Goal: Task Accomplishment & Management: Manage account settings

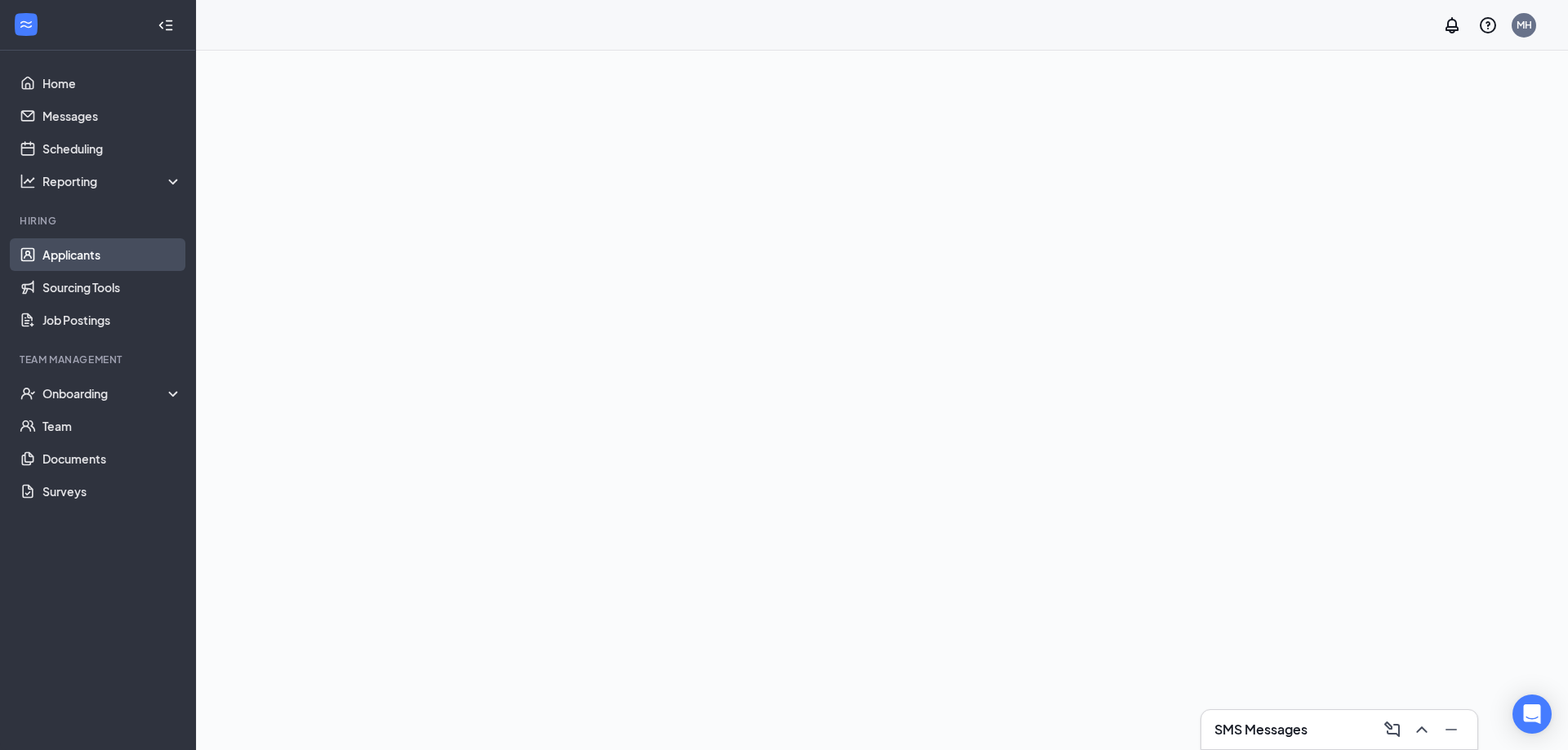
click at [79, 249] on link "Applicants" at bounding box center [112, 254] width 140 height 32
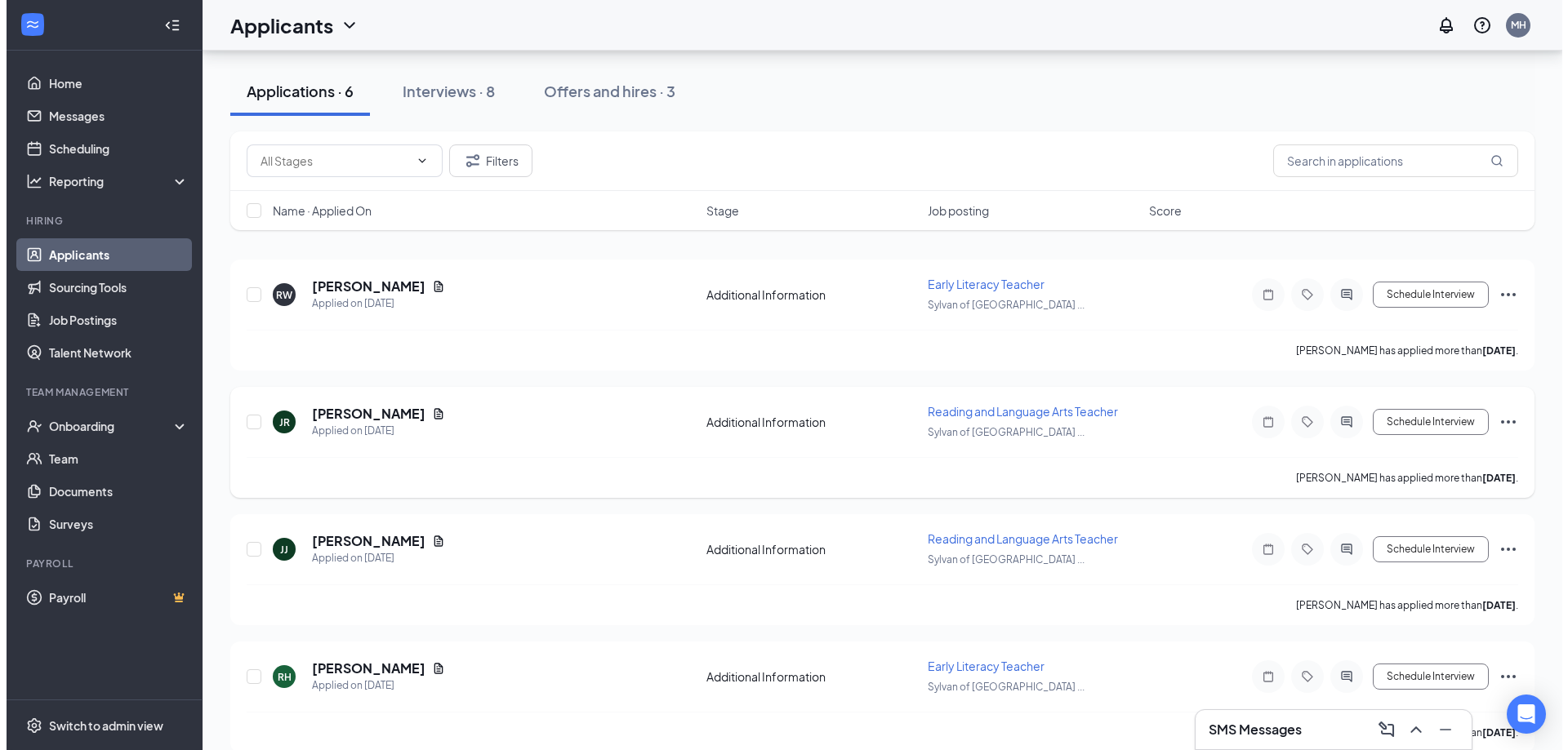
scroll to position [163, 0]
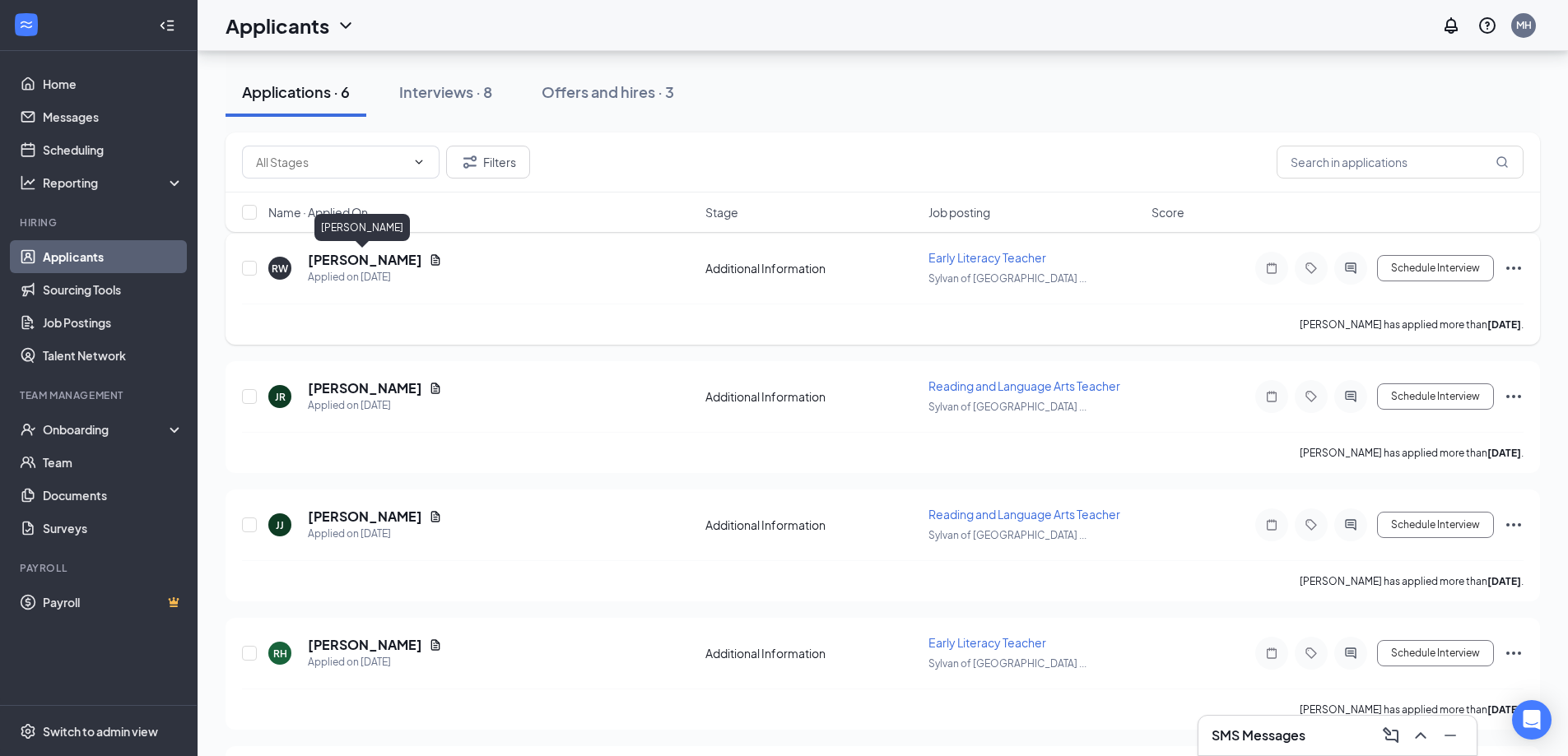
click at [336, 259] on h5 "[PERSON_NAME]" at bounding box center [365, 260] width 114 height 18
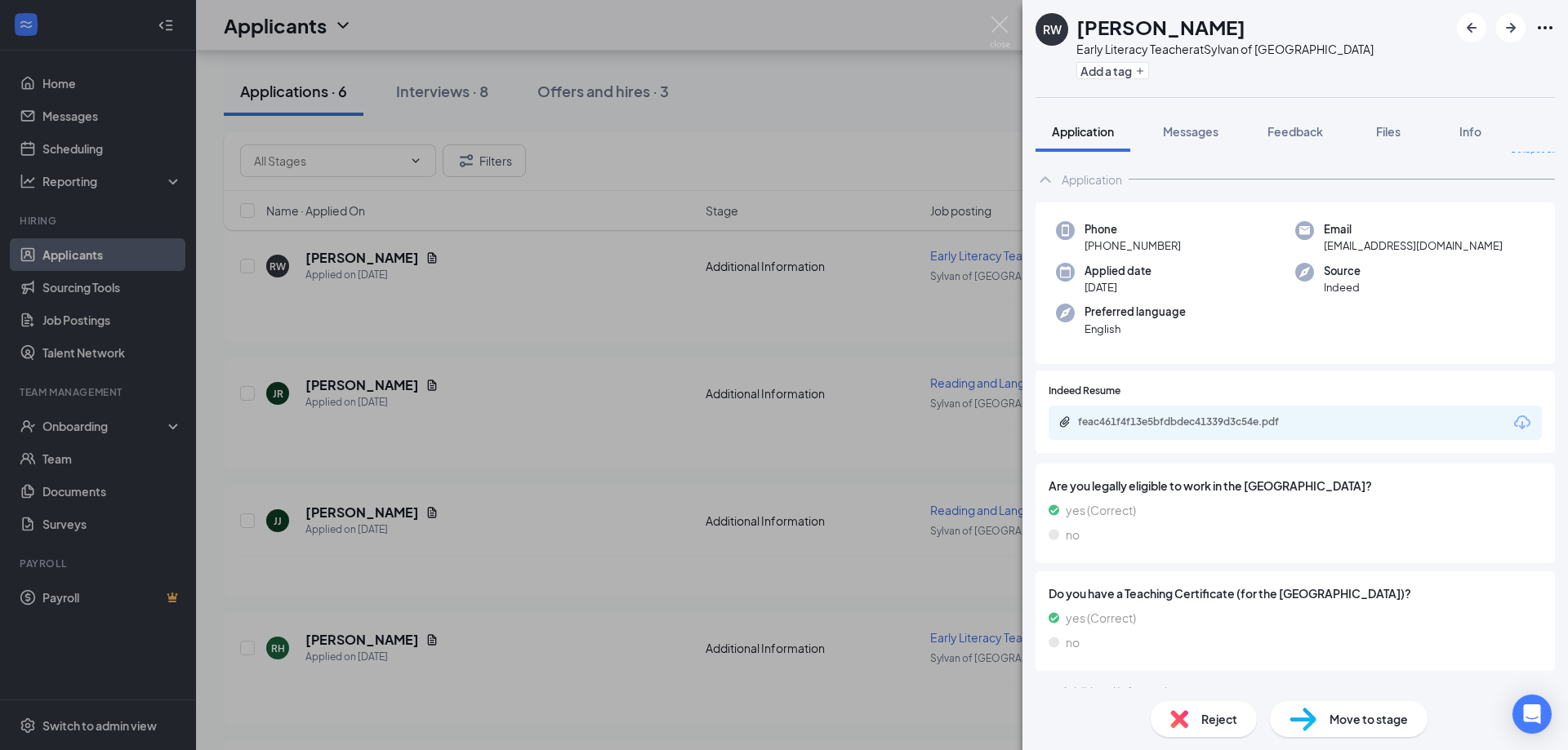
scroll to position [41, 0]
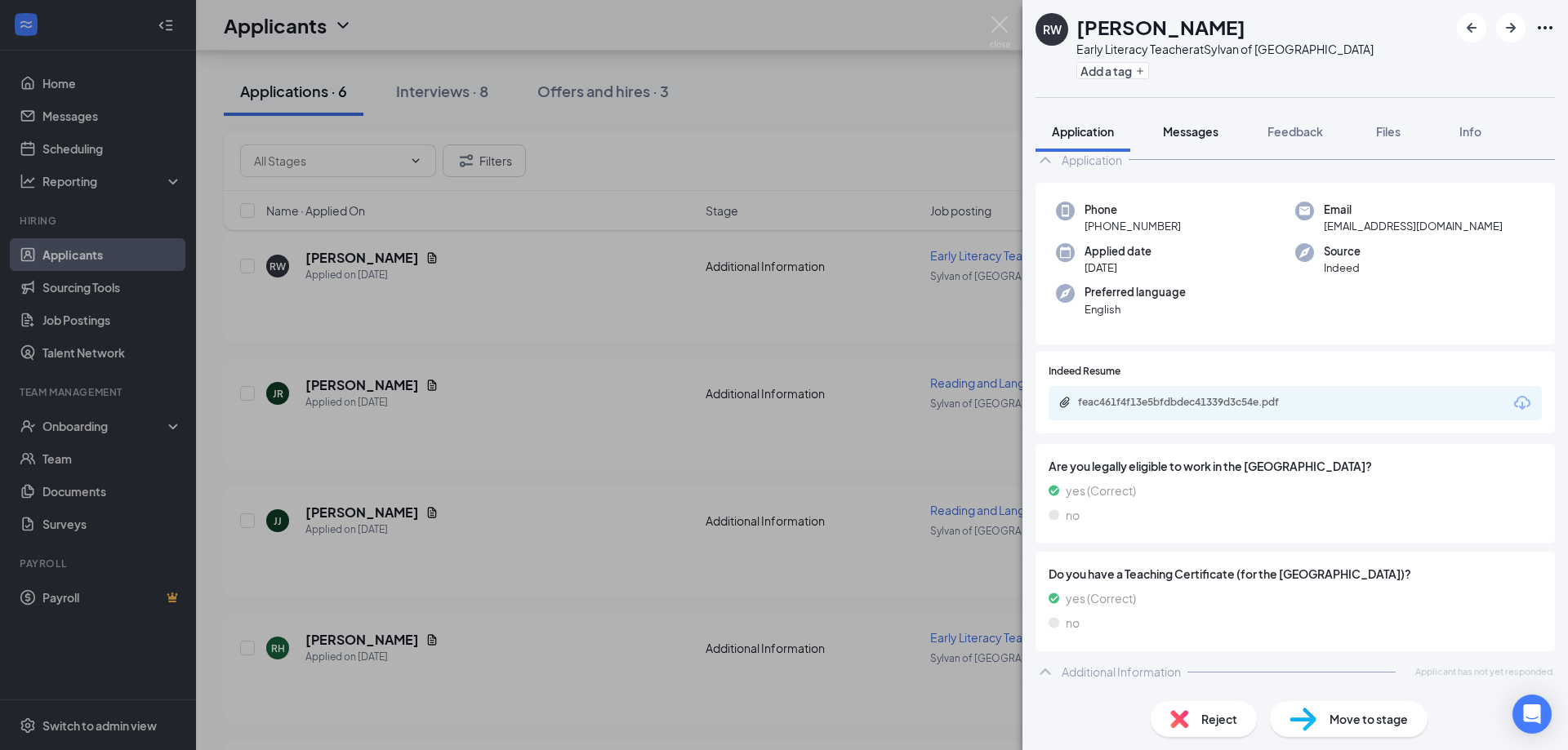
click at [1197, 135] on span "Messages" at bounding box center [1190, 131] width 56 height 15
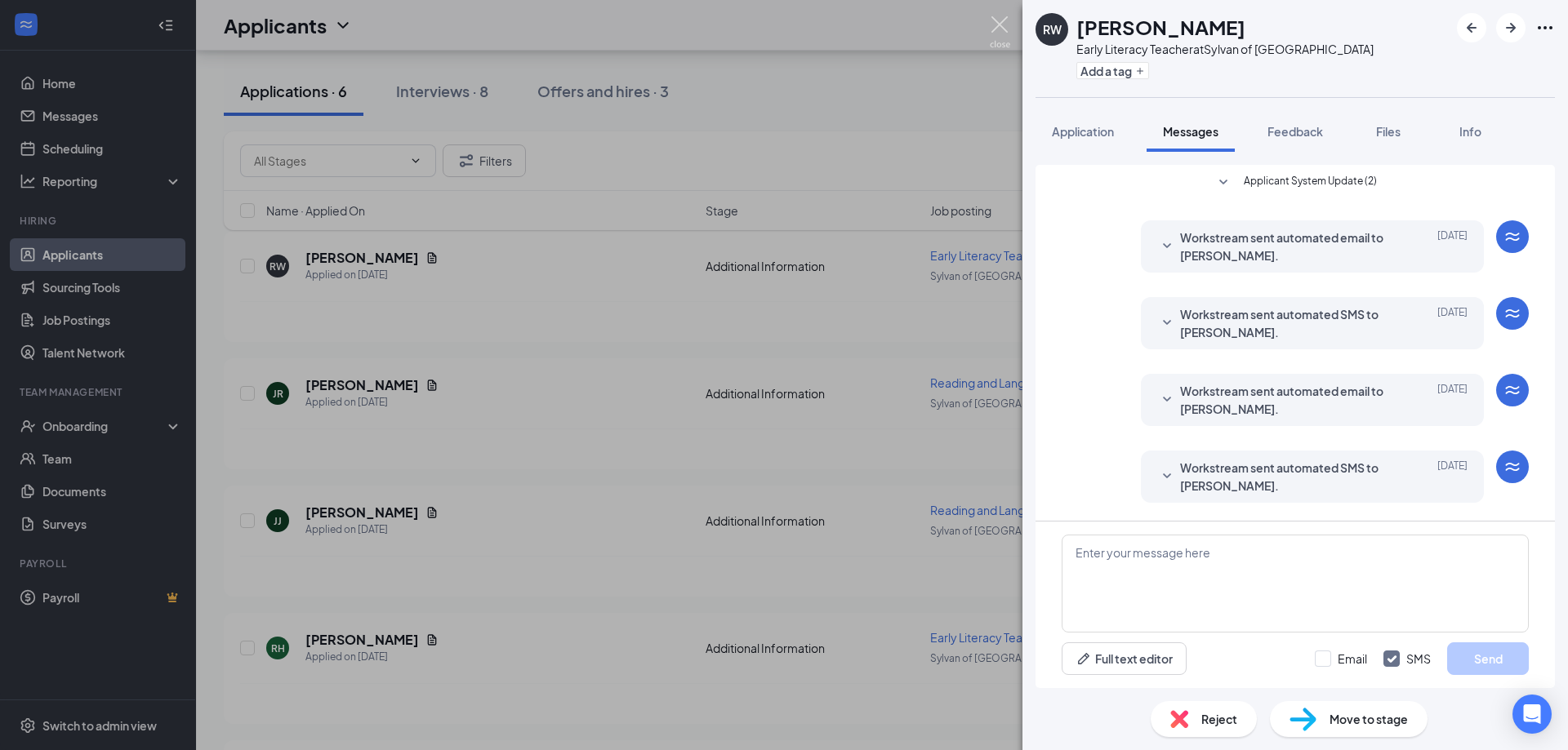
click at [998, 23] on img at bounding box center [1000, 32] width 20 height 32
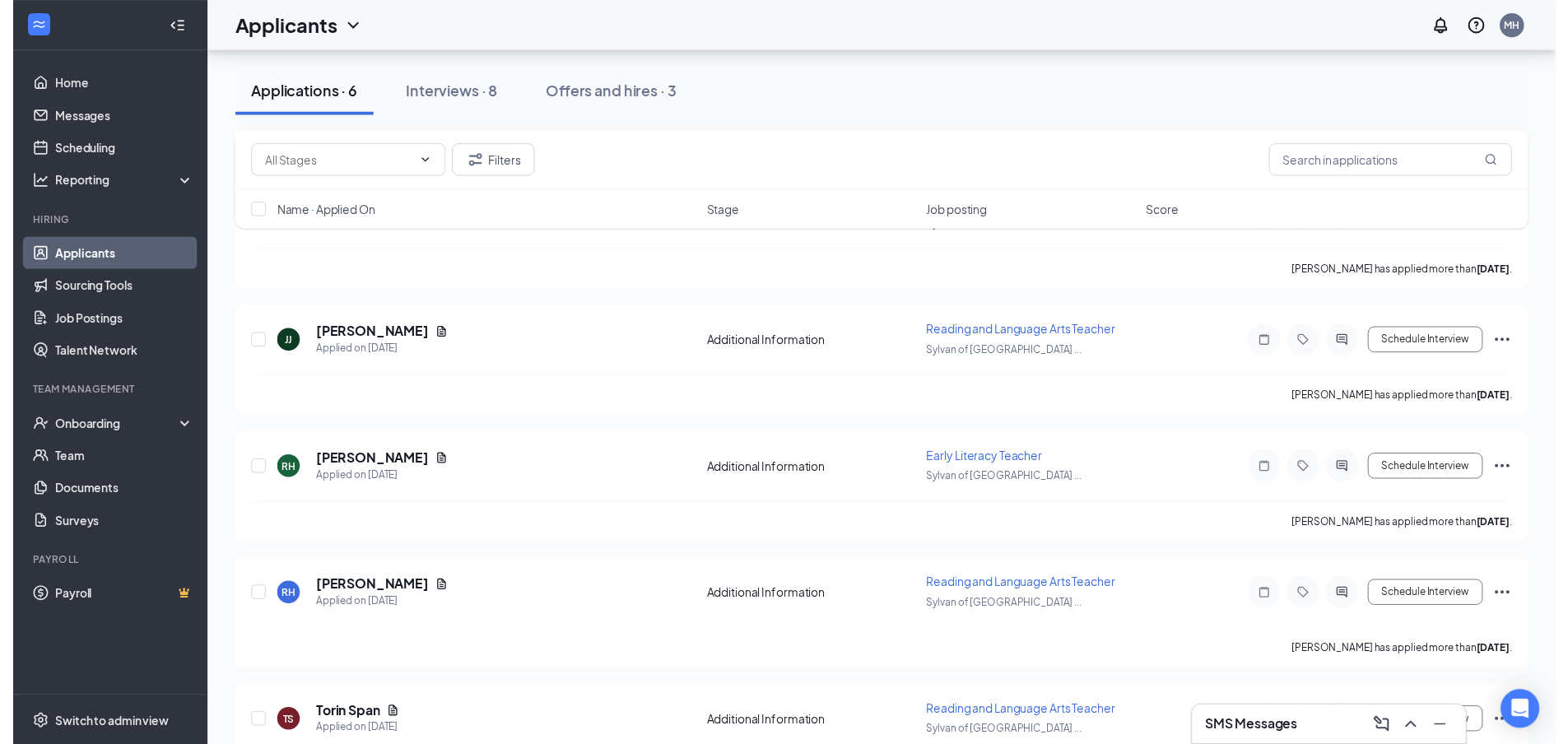
scroll to position [415, 0]
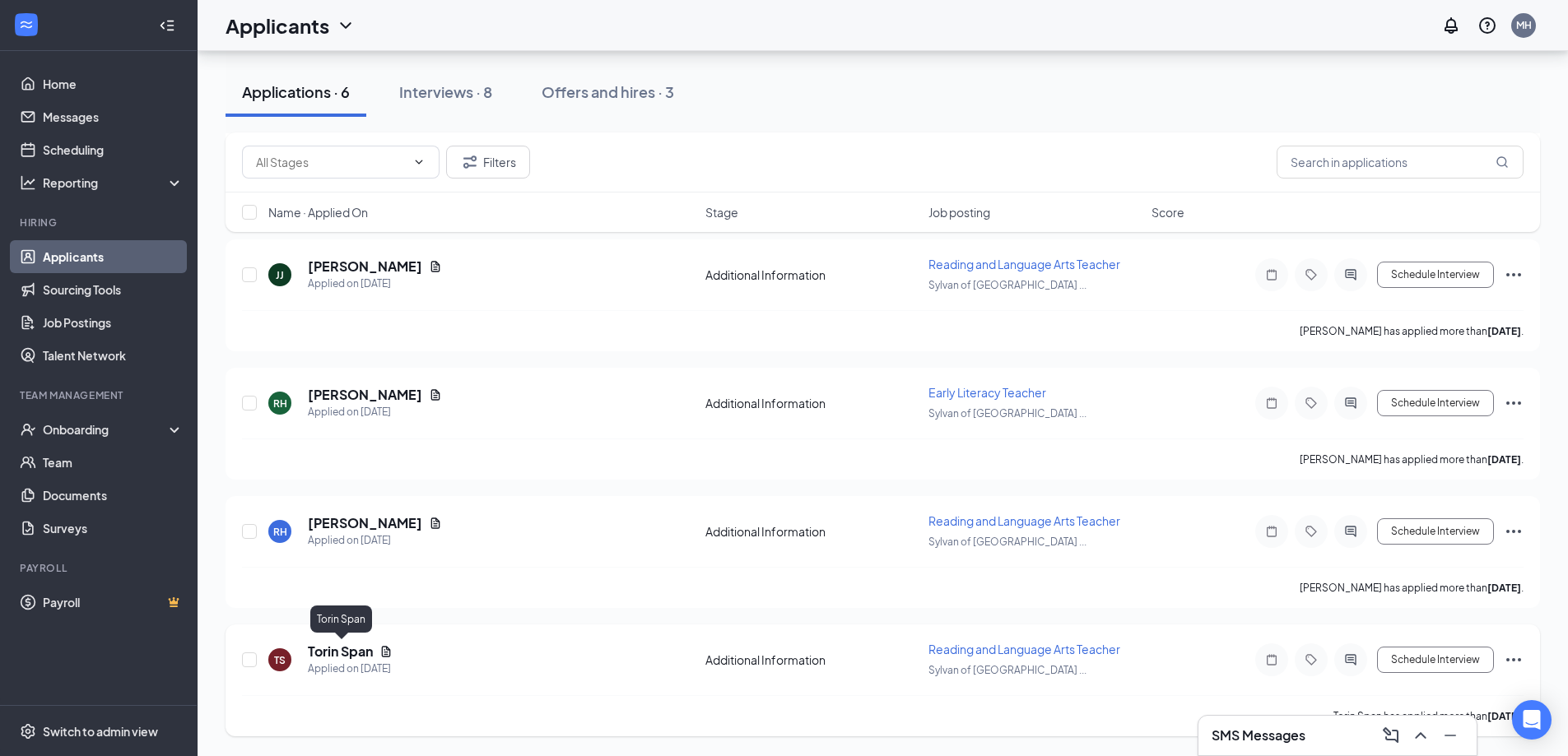
click at [338, 653] on h5 "Torin Span" at bounding box center [340, 652] width 65 height 18
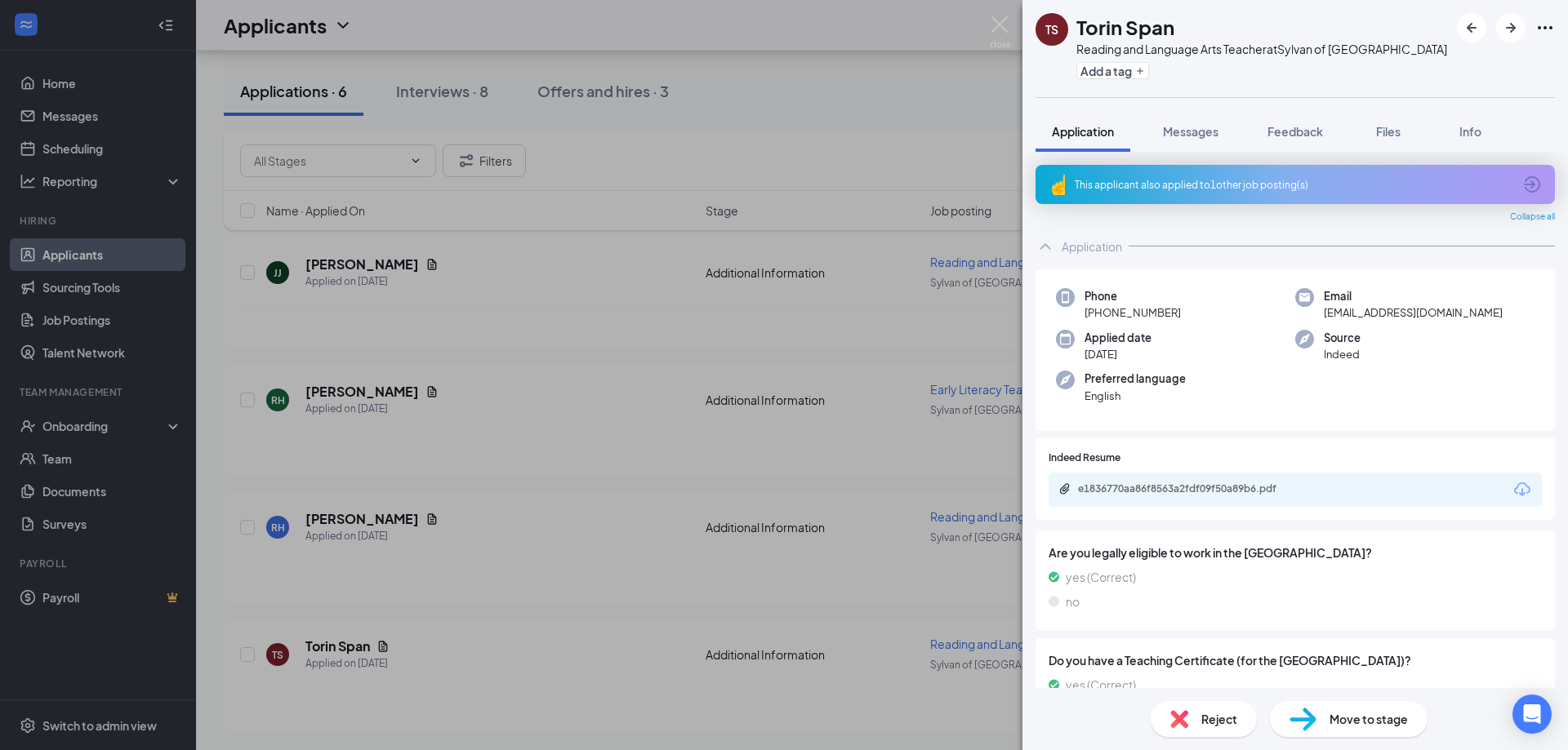
click at [556, 324] on div "TS Torin Span Reading and Language Arts Teacher at [GEOGRAPHIC_DATA] of [GEOGRA…" at bounding box center [784, 375] width 1568 height 750
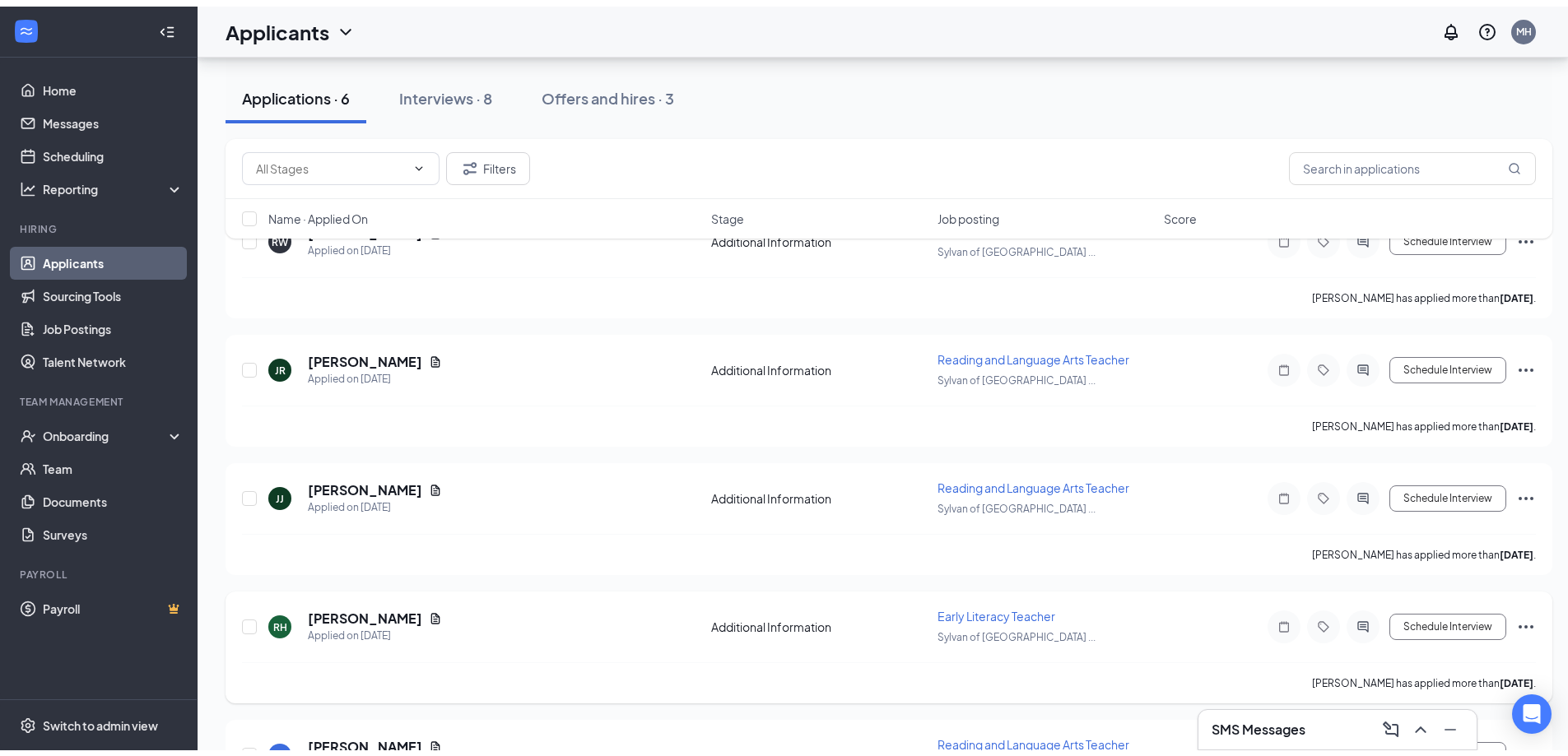
scroll to position [86, 0]
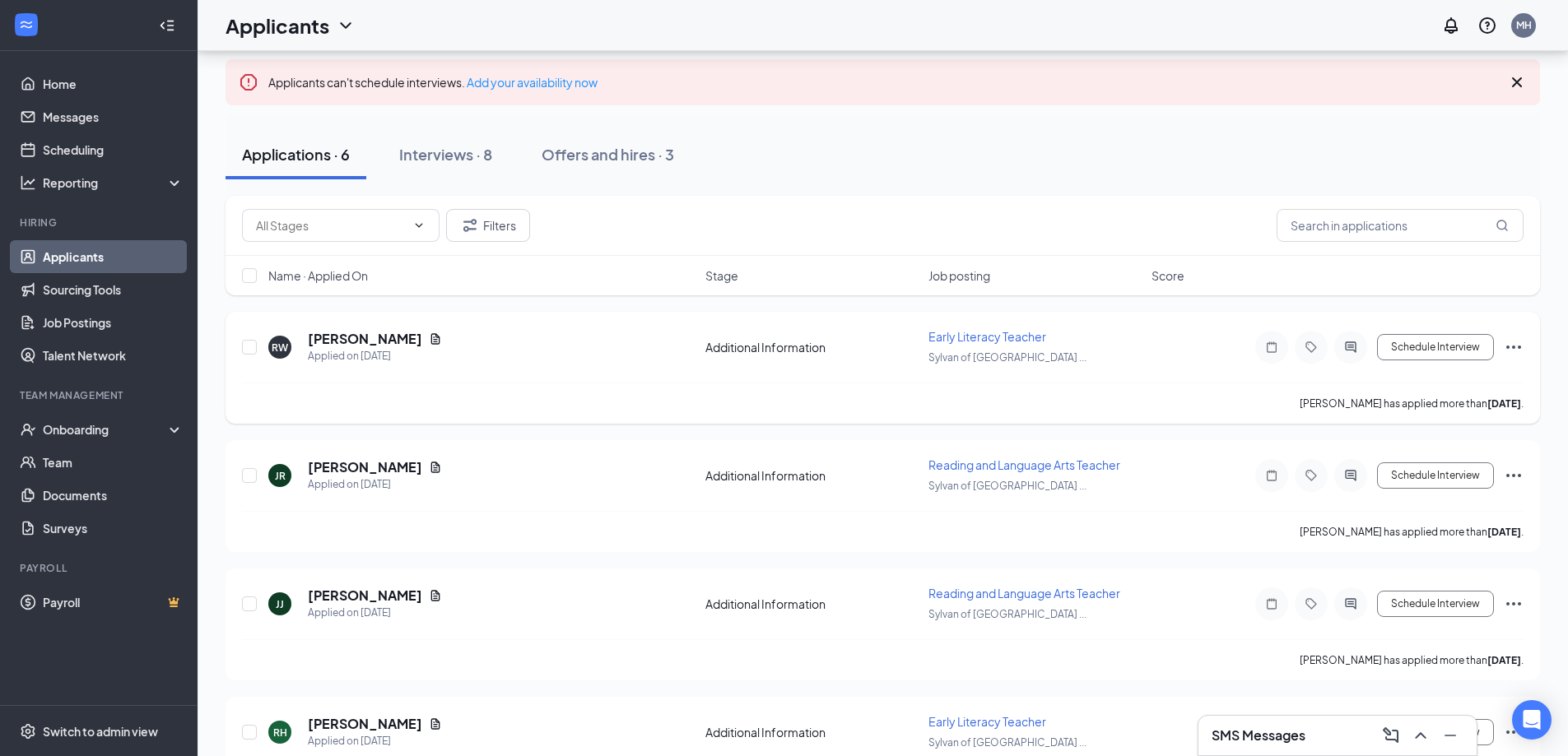
click at [969, 335] on span "Early Literacy Teacher" at bounding box center [987, 336] width 118 height 15
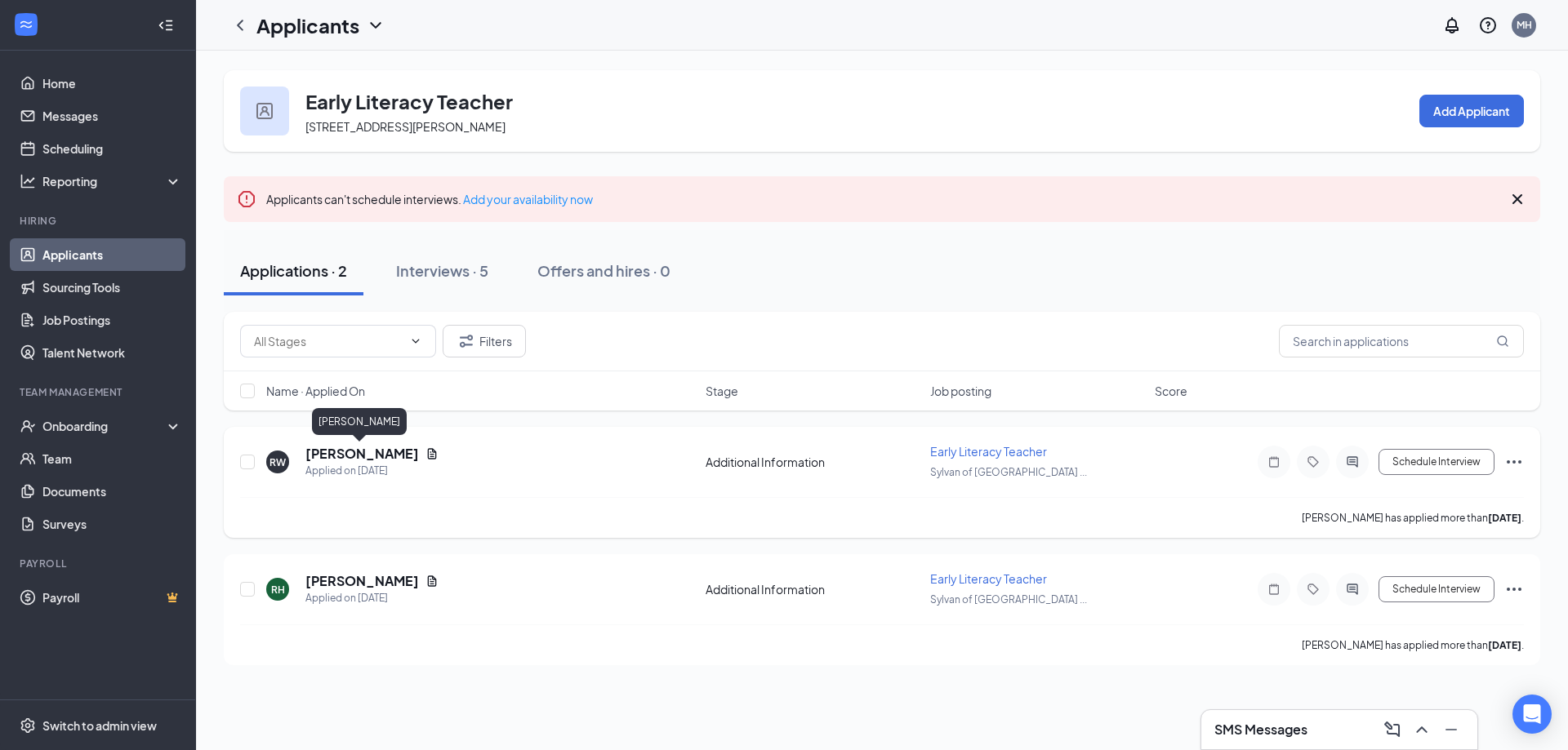
click at [375, 454] on h5 "[PERSON_NAME]" at bounding box center [362, 454] width 113 height 18
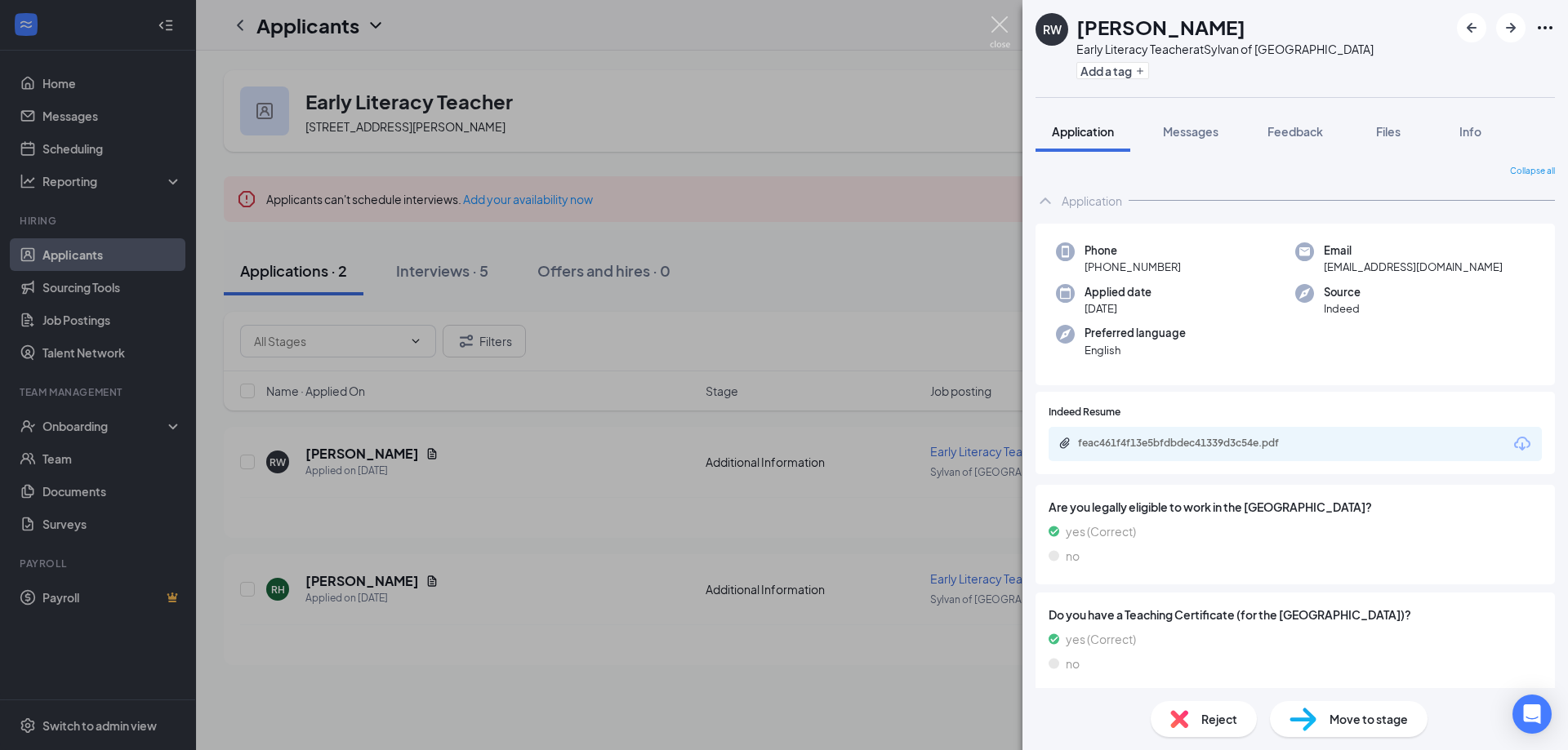
click at [1004, 26] on img at bounding box center [1000, 32] width 20 height 32
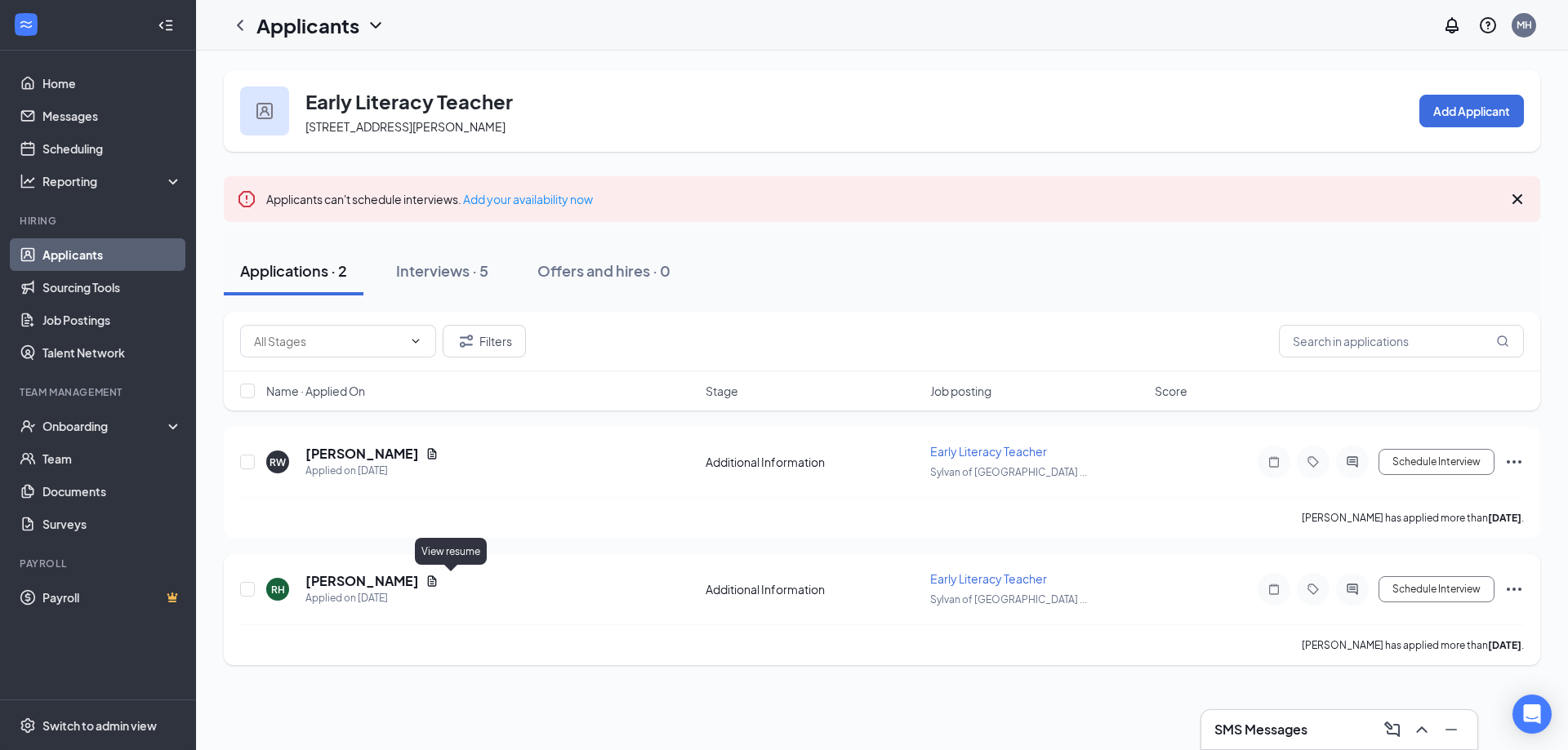
click at [437, 581] on icon "Document" at bounding box center [432, 580] width 9 height 11
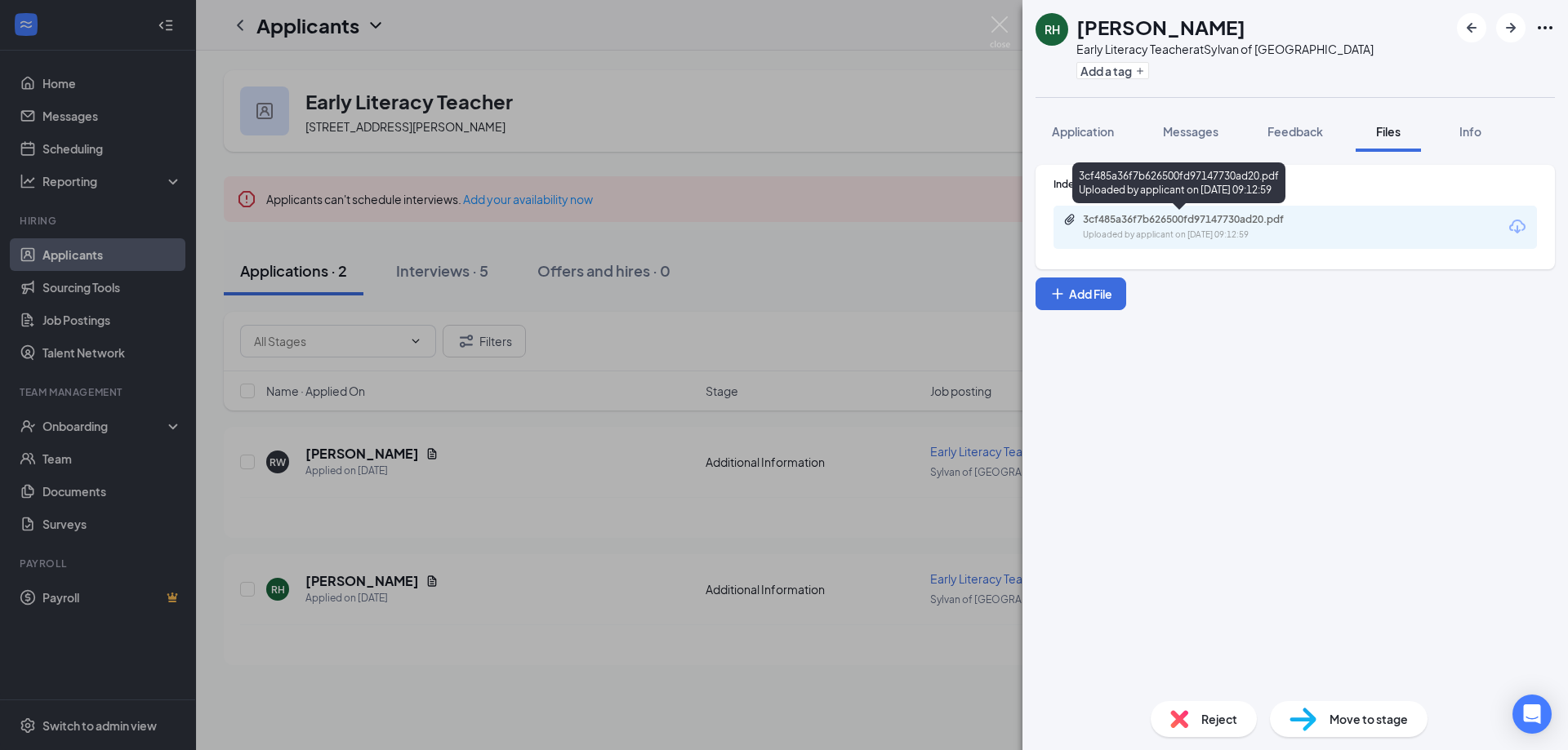
click at [1170, 233] on div "Uploaded by applicant on [DATE] 09:12:59" at bounding box center [1205, 234] width 245 height 13
click at [1010, 22] on img at bounding box center [1000, 32] width 20 height 32
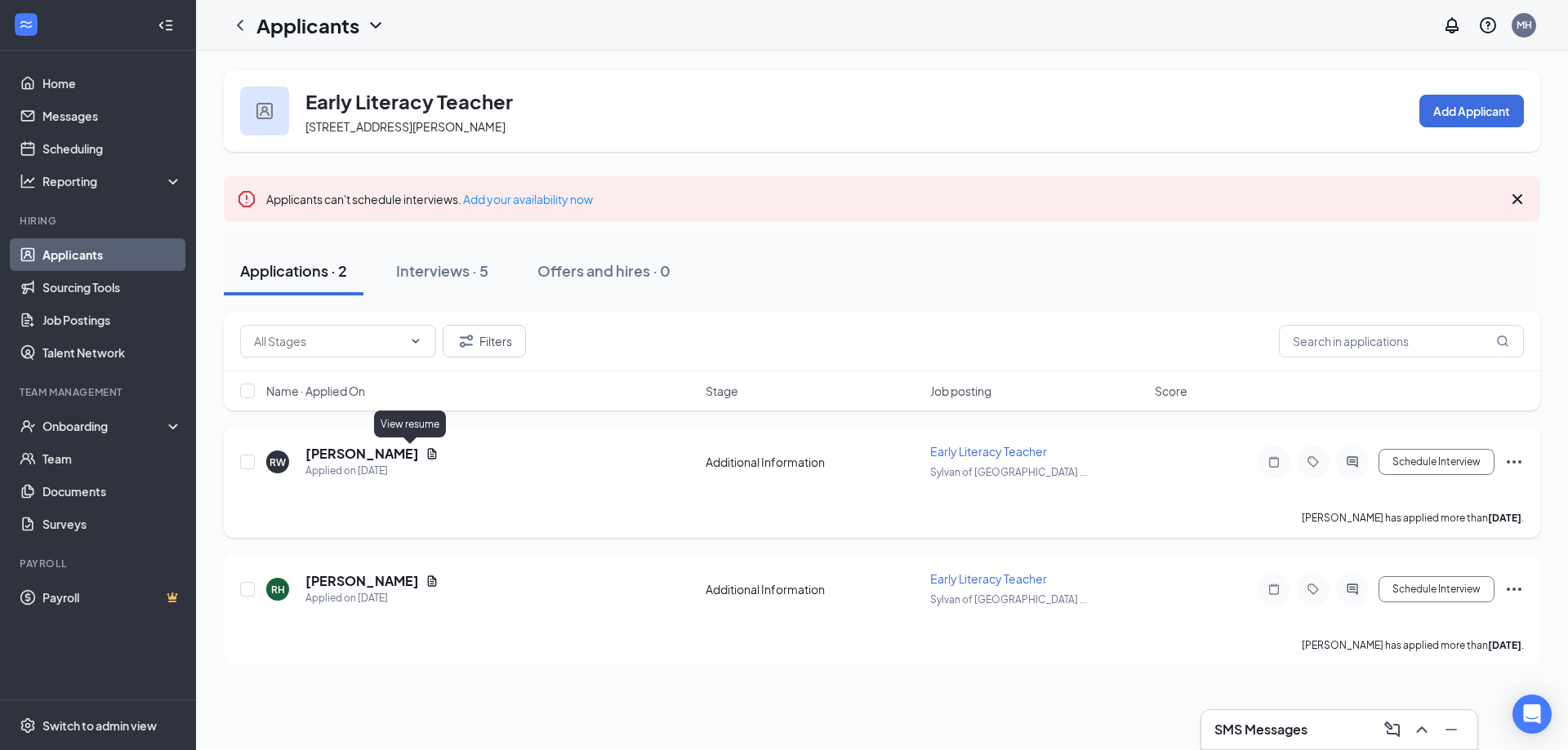
click at [425, 458] on icon "Document" at bounding box center [431, 454] width 13 height 13
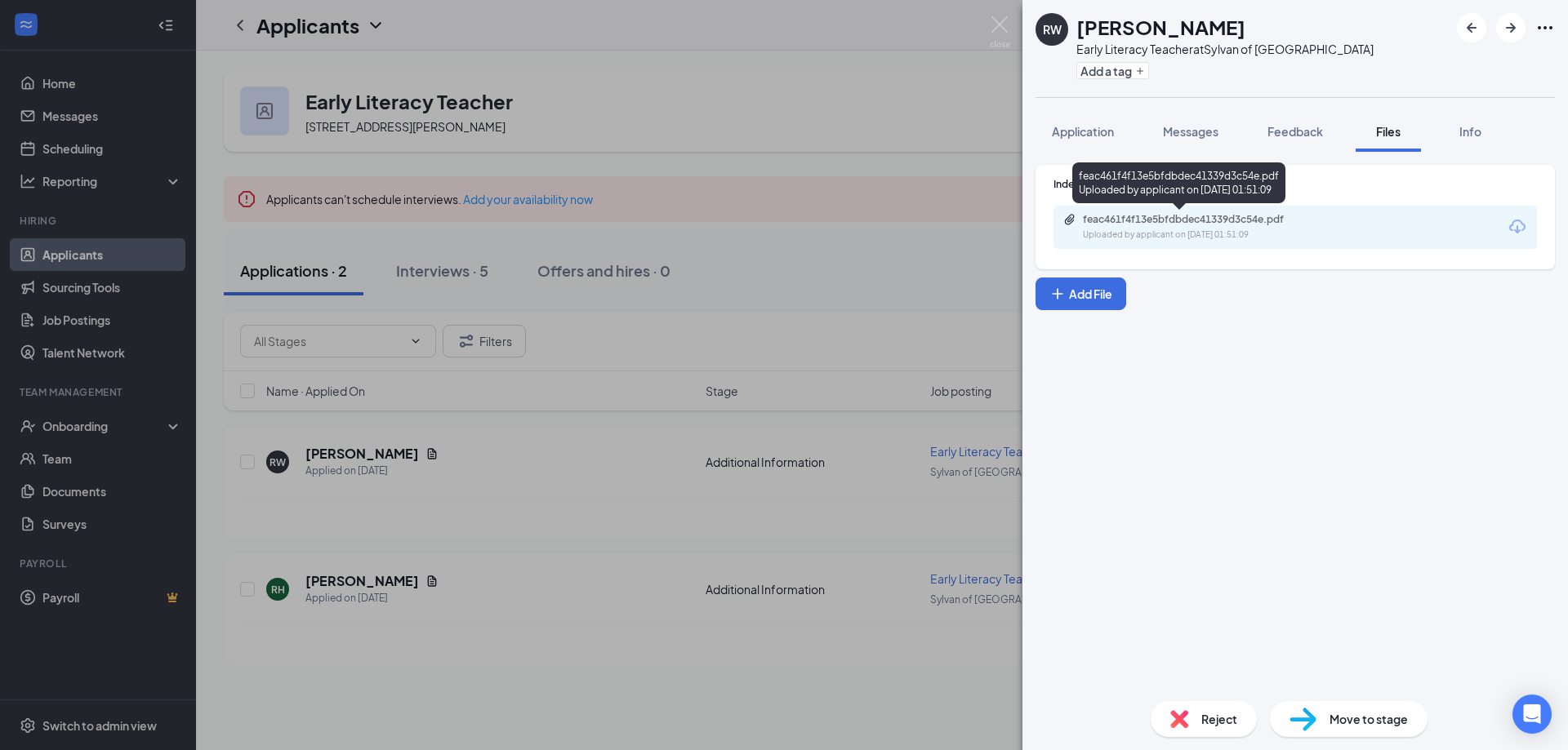
click at [1208, 226] on div "feac461f4f13e5bfdbdec41339d3c54e.pdf Uploaded by applicant on [DATE] 01:51:09" at bounding box center [1195, 227] width 264 height 28
click at [677, 275] on div "RW [PERSON_NAME] Early Literacy Teacher at [GEOGRAPHIC_DATA] of [GEOGRAPHIC_DAT…" at bounding box center [784, 375] width 1568 height 750
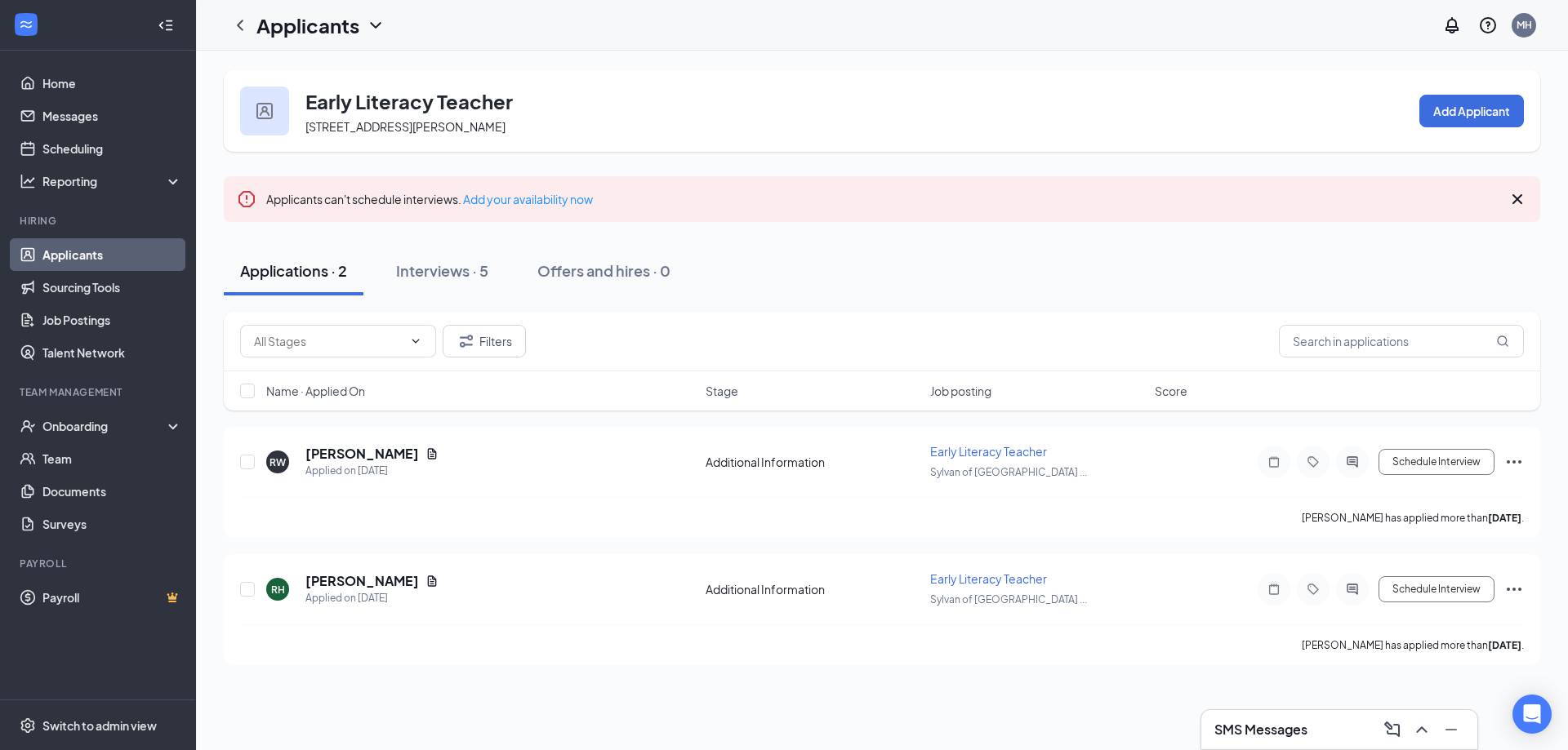
click at [127, 249] on link "Applicants" at bounding box center [112, 254] width 140 height 32
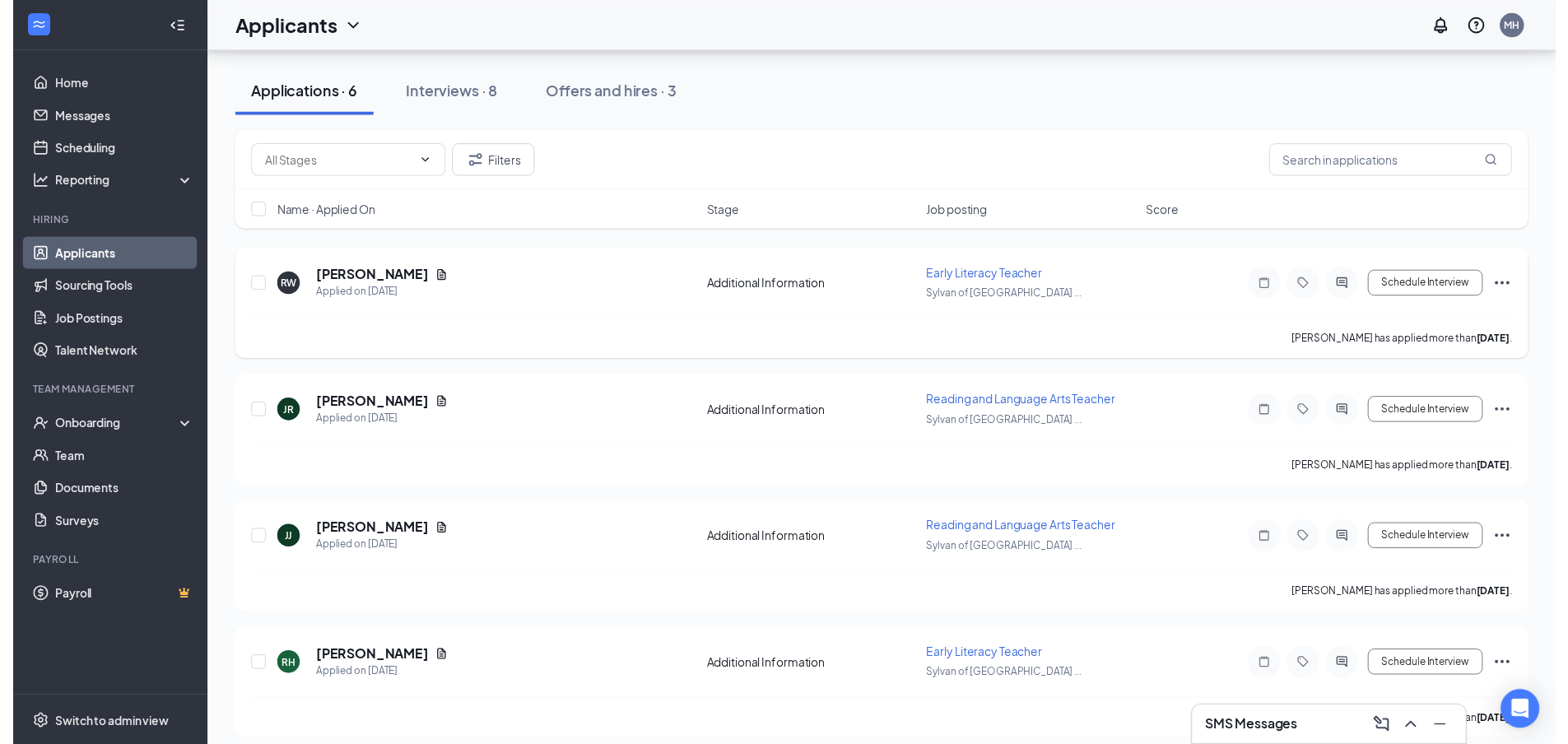
scroll to position [164, 0]
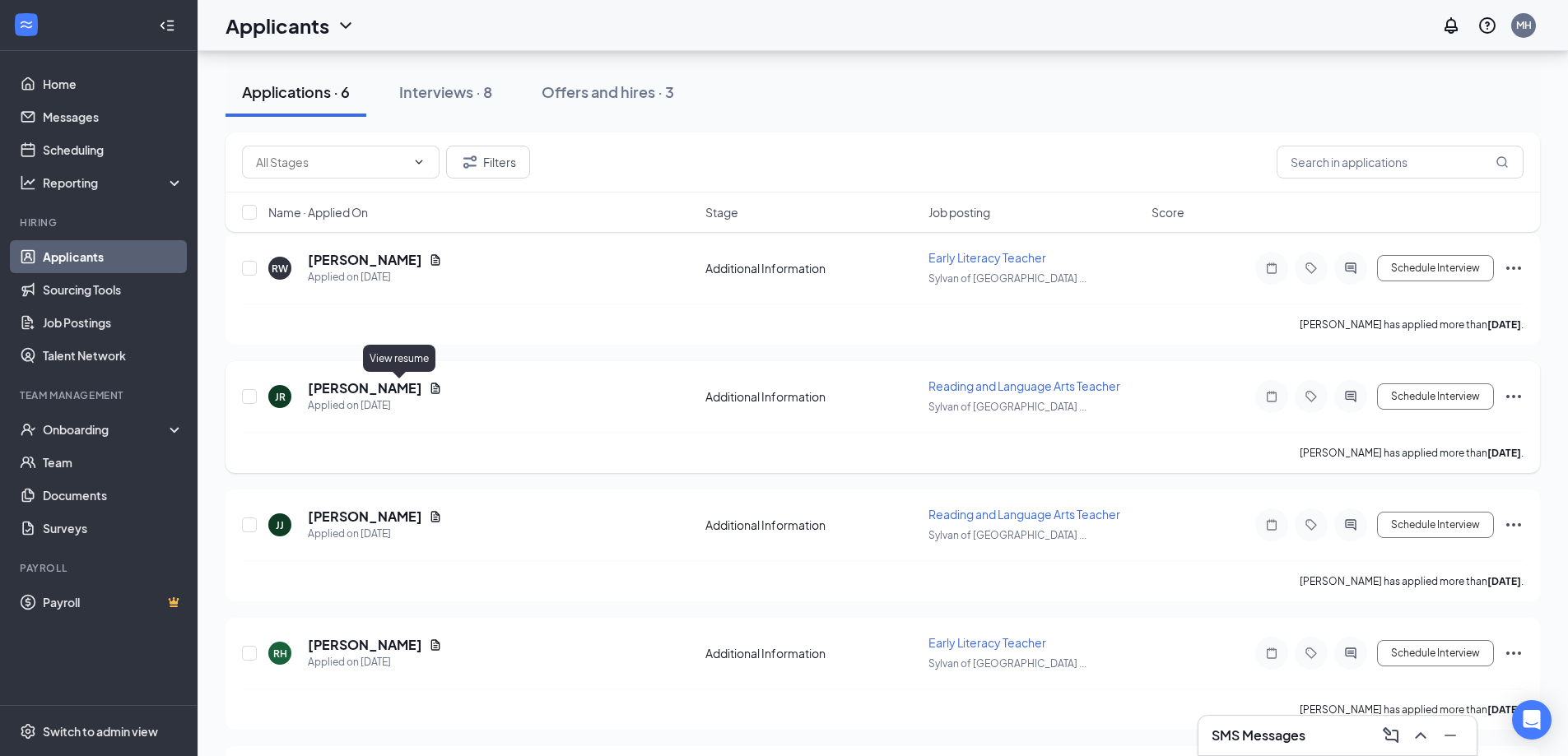
click at [429, 390] on icon "Document" at bounding box center [435, 387] width 13 height 13
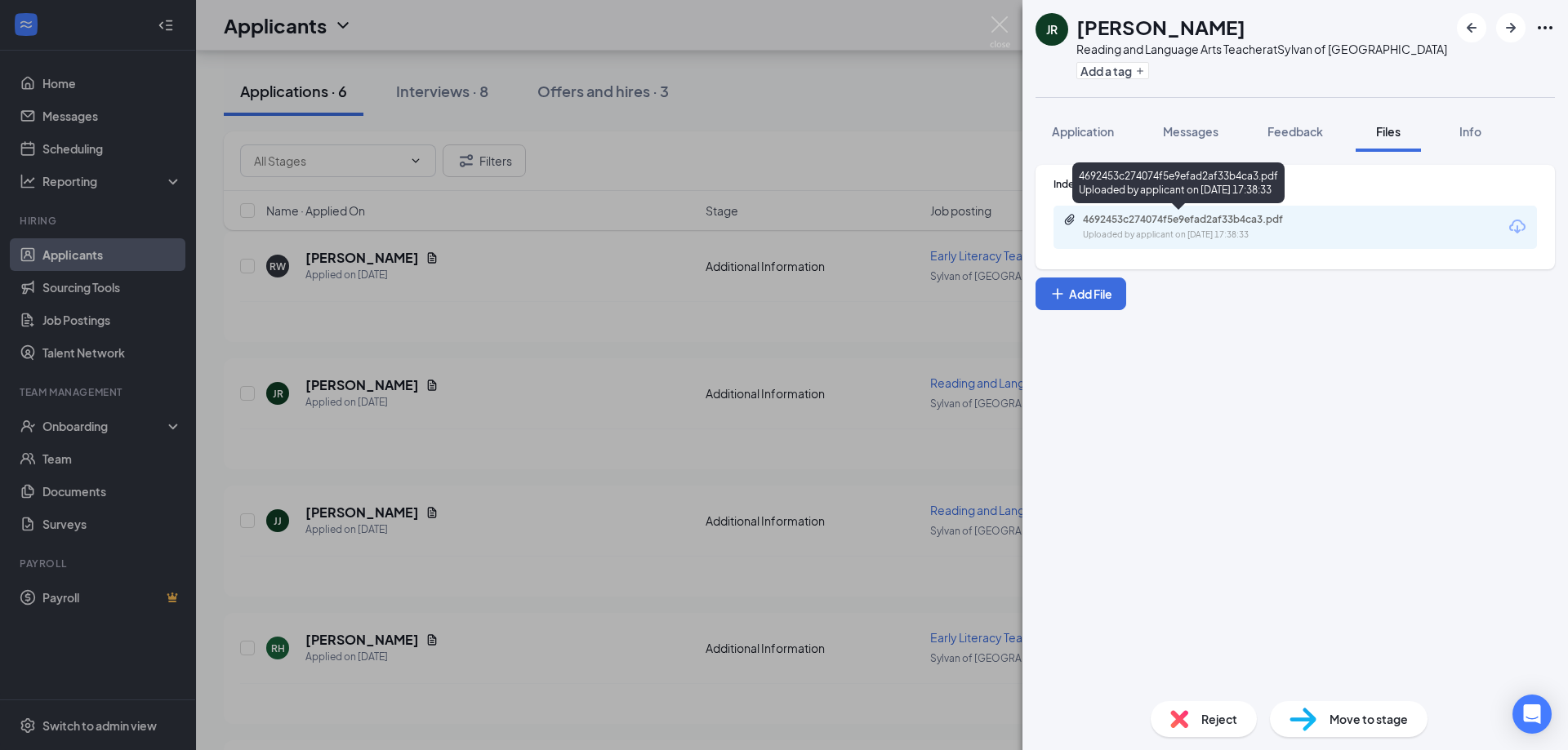
click at [1165, 221] on div "4692453c274074f5e9efad2af33b4ca3.pdf" at bounding box center [1197, 219] width 228 height 13
click at [1004, 23] on img at bounding box center [1000, 32] width 20 height 32
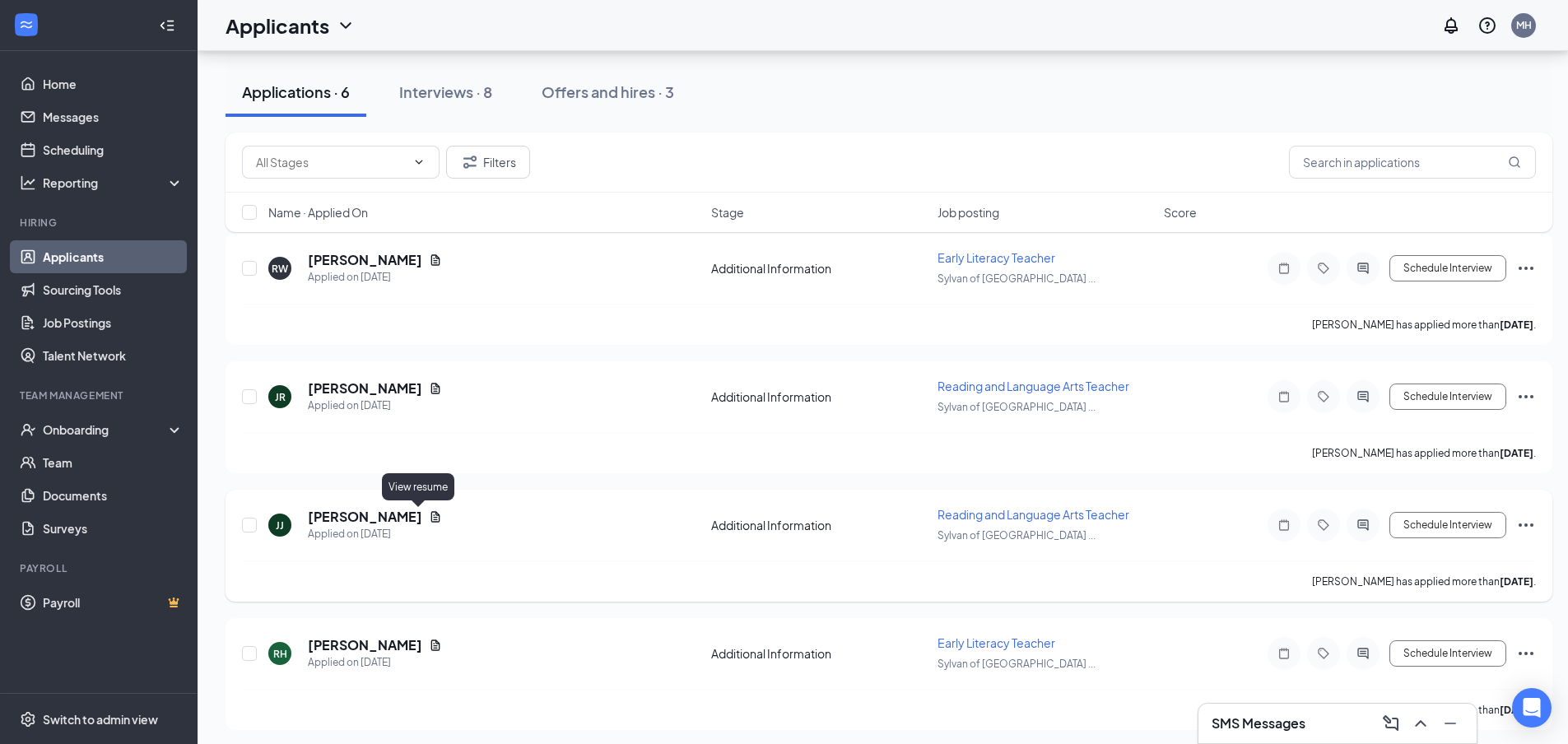
click at [432, 513] on icon "Document" at bounding box center [436, 516] width 9 height 11
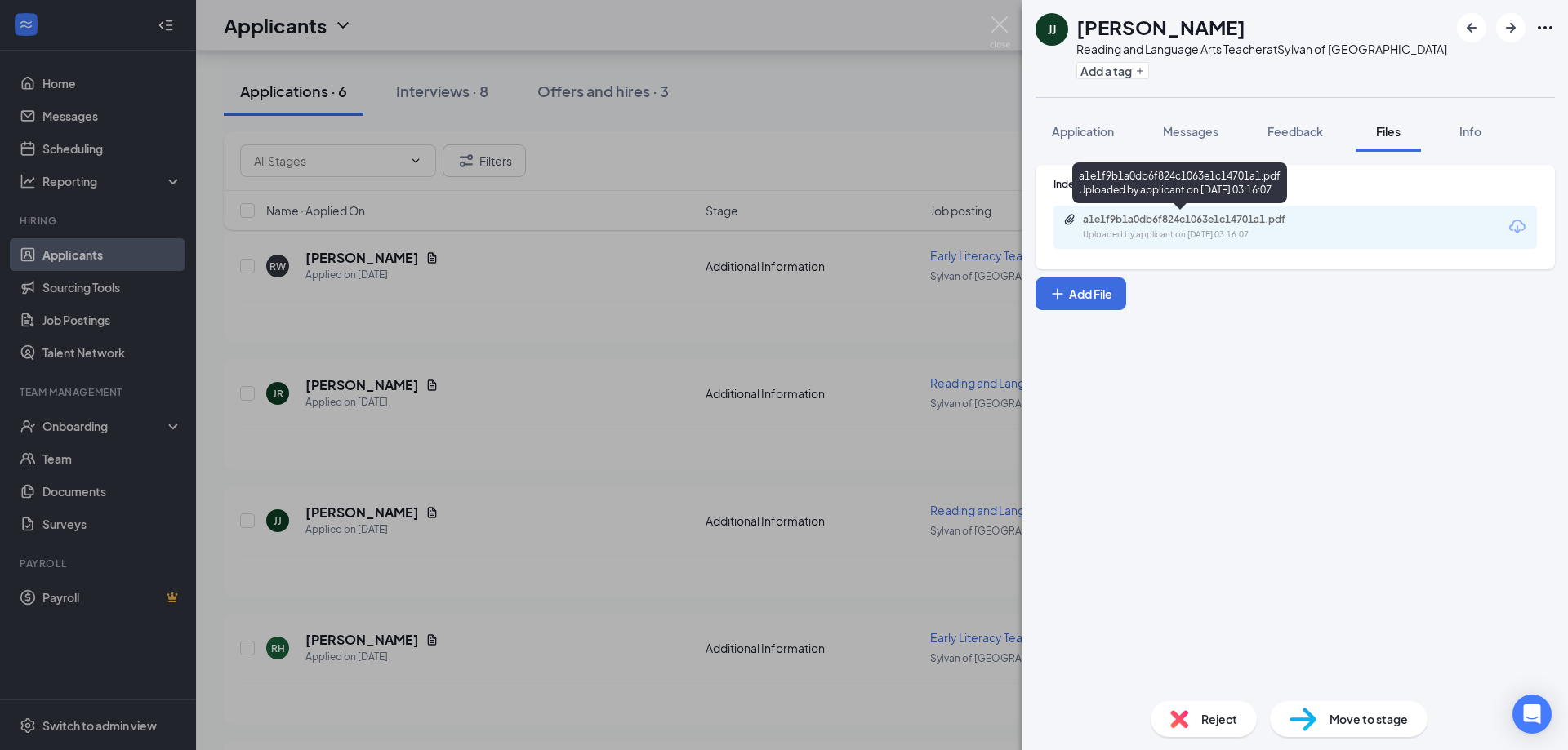
click at [1149, 220] on div "a1e1f9b1a0db6f824c1063e1c14701a1.pdf" at bounding box center [1197, 219] width 228 height 13
click at [828, 120] on div "[PERSON_NAME] [PERSON_NAME] Reading and Language Arts Teacher at [GEOGRAPHIC_DA…" at bounding box center [784, 375] width 1568 height 750
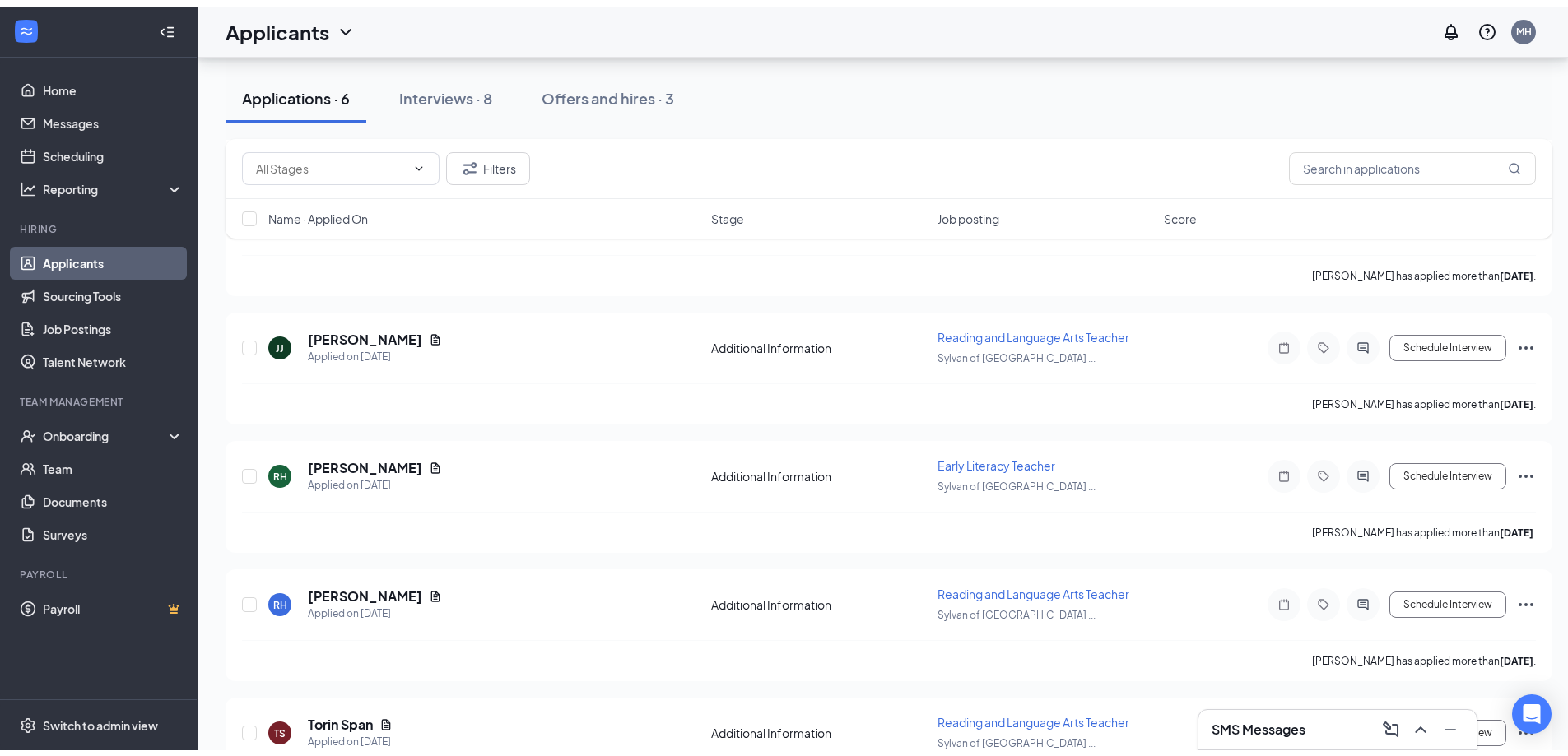
scroll to position [98, 0]
